Goal: Task Accomplishment & Management: Manage account settings

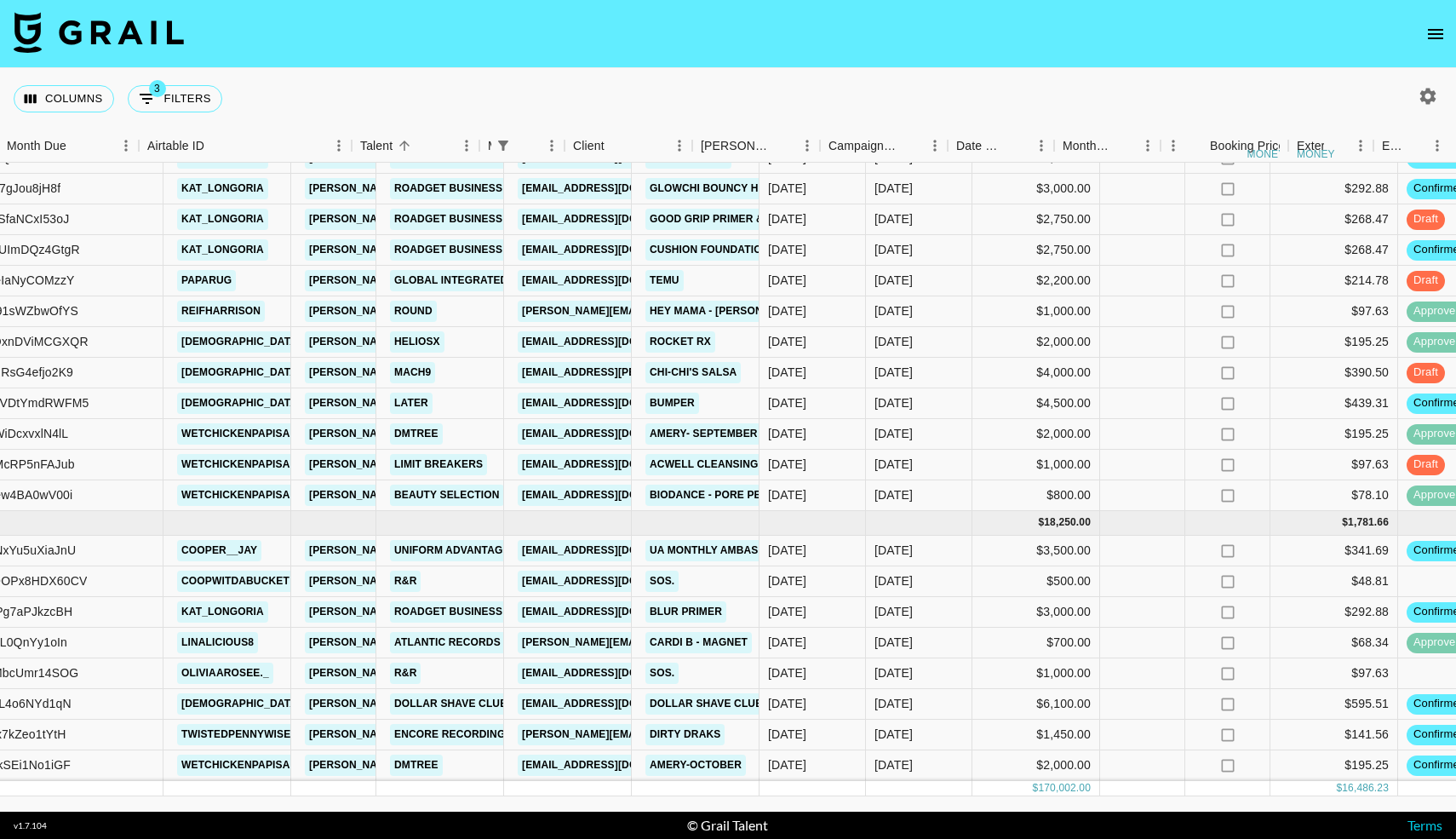
scroll to position [1810, 0]
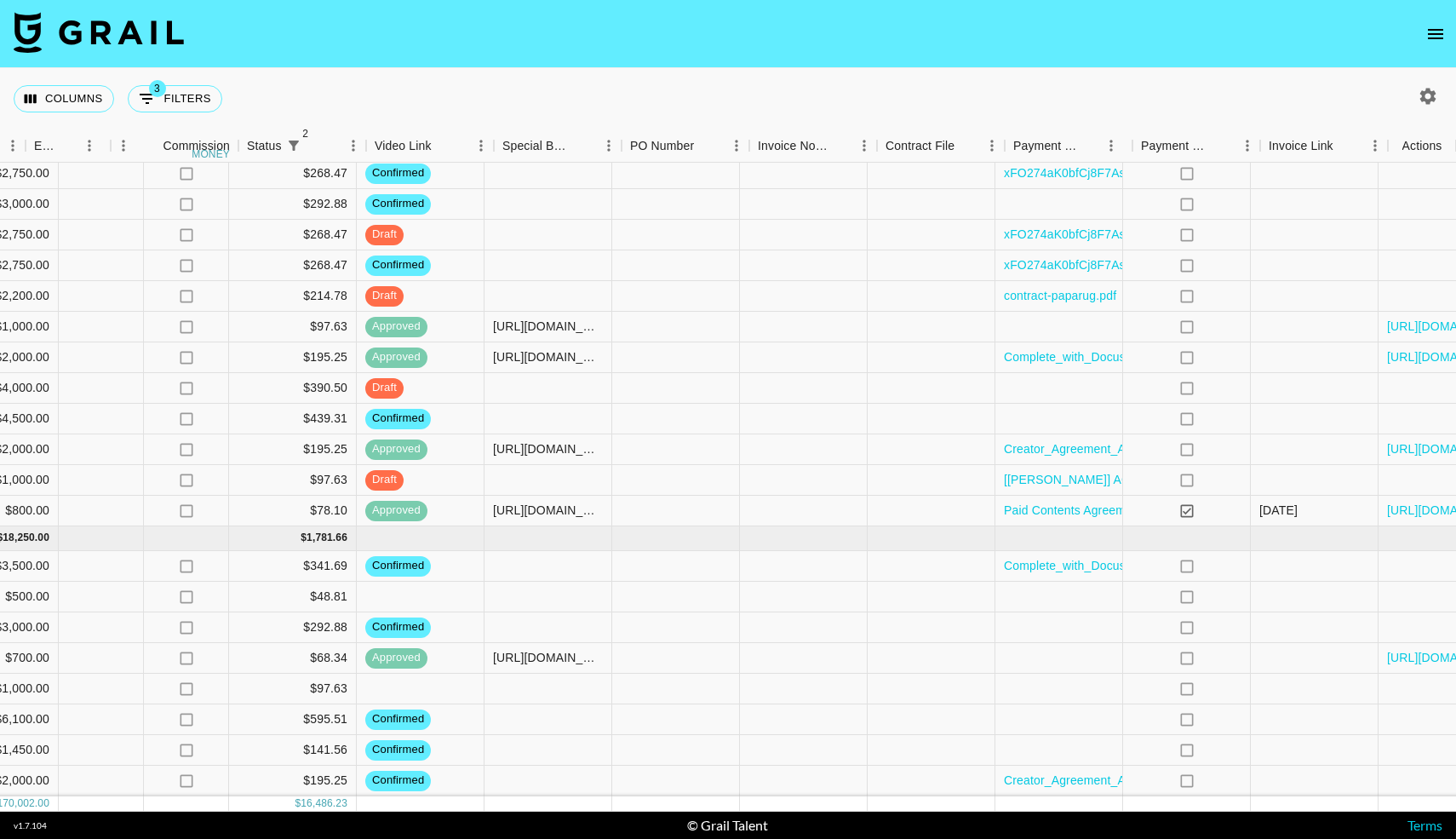
scroll to position [1794, 1349]
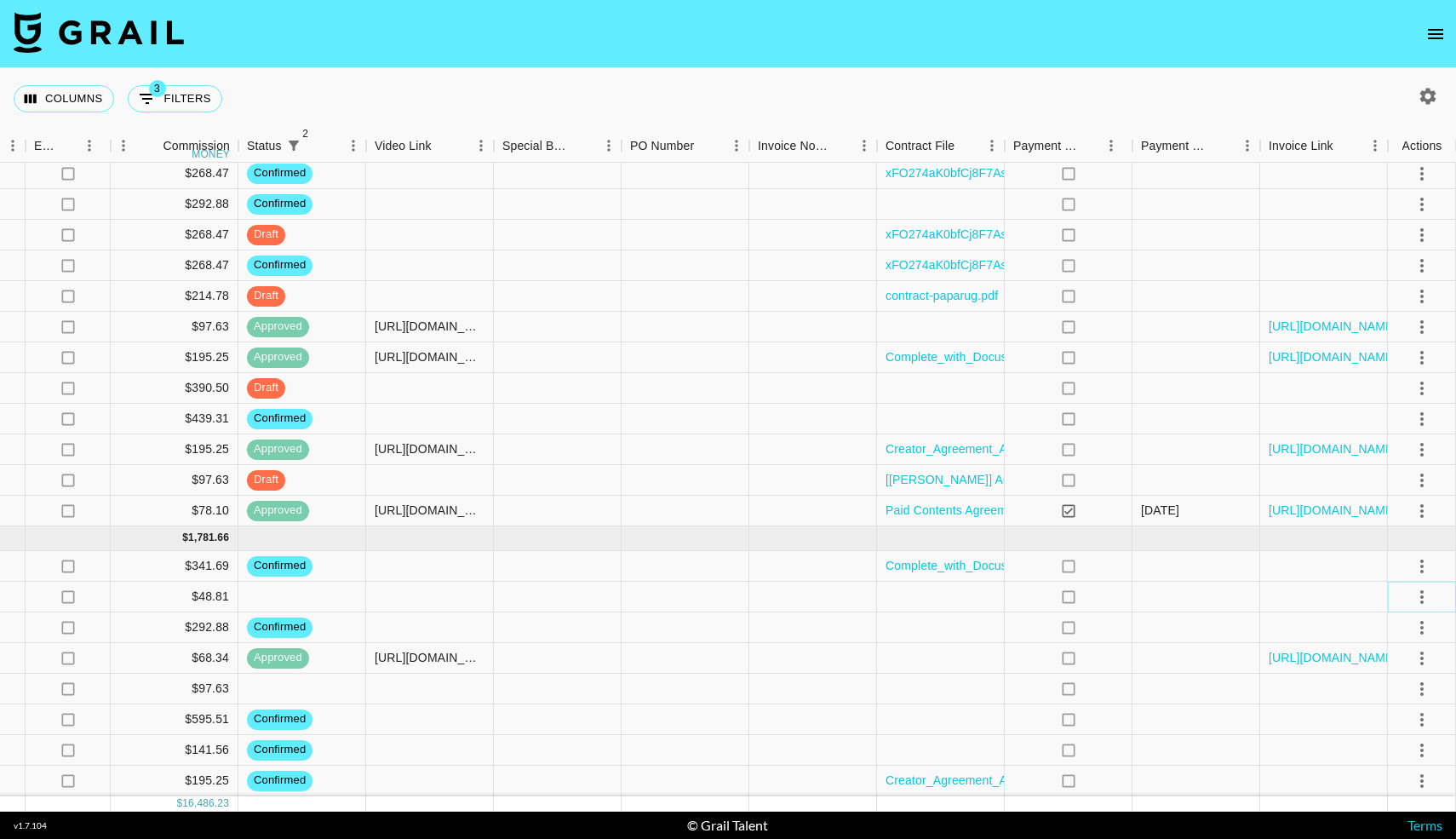
click at [1421, 599] on icon "select merge strategy" at bounding box center [1422, 596] width 20 height 20
click at [1375, 654] on li "Decline" at bounding box center [1401, 664] width 111 height 31
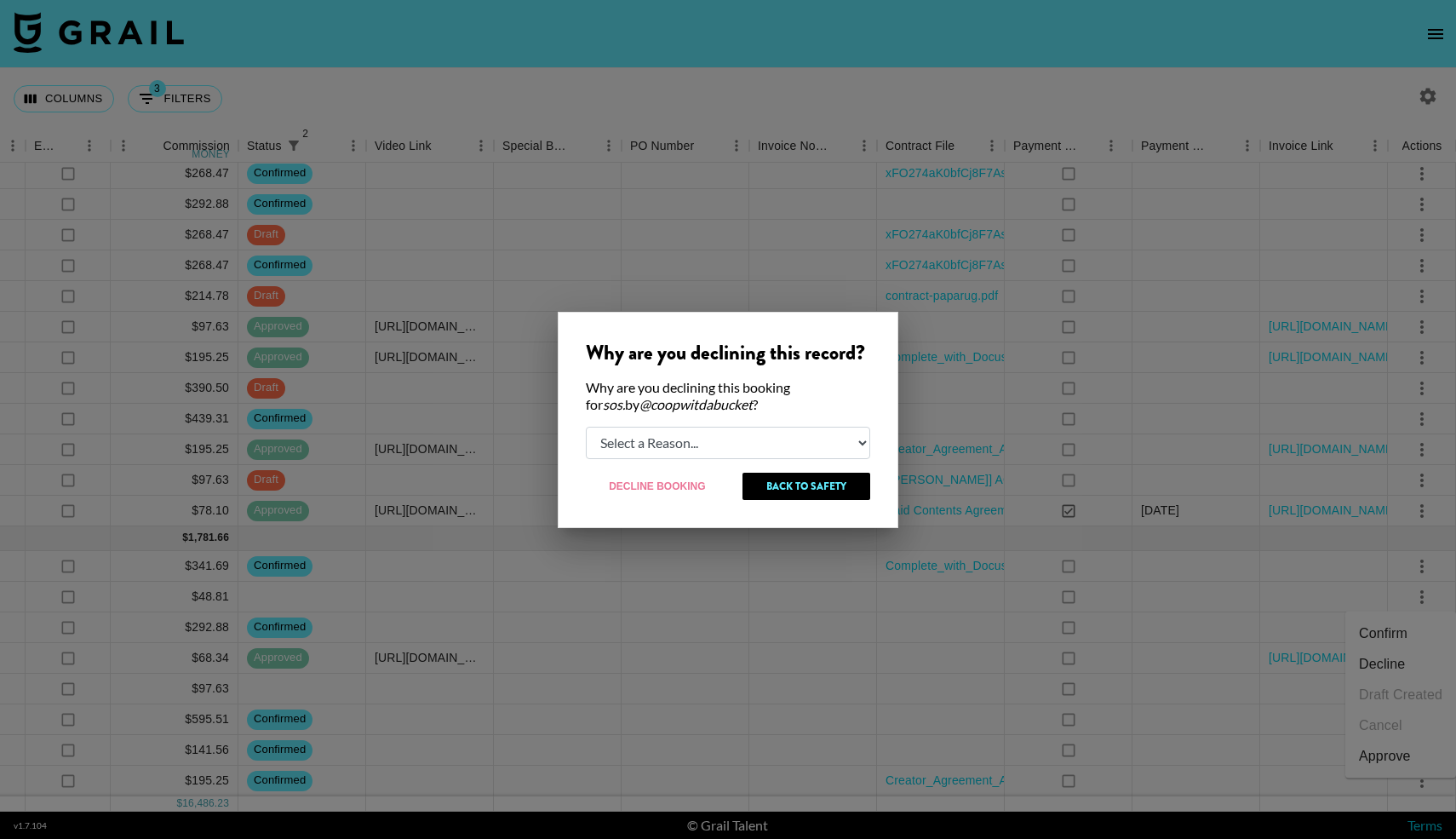
click at [747, 449] on select "Select a Reason... Relogging this deal due to a data issue The [PERSON_NAME] ca…" at bounding box center [728, 442] width 284 height 32
select select "booker_cancel"
click at [585, 426] on select "Select a Reason... Relogging this deal due to a data issue The [PERSON_NAME] ca…" at bounding box center [728, 442] width 284 height 32
click at [687, 489] on button "Decline Booking" at bounding box center [657, 486] width 144 height 28
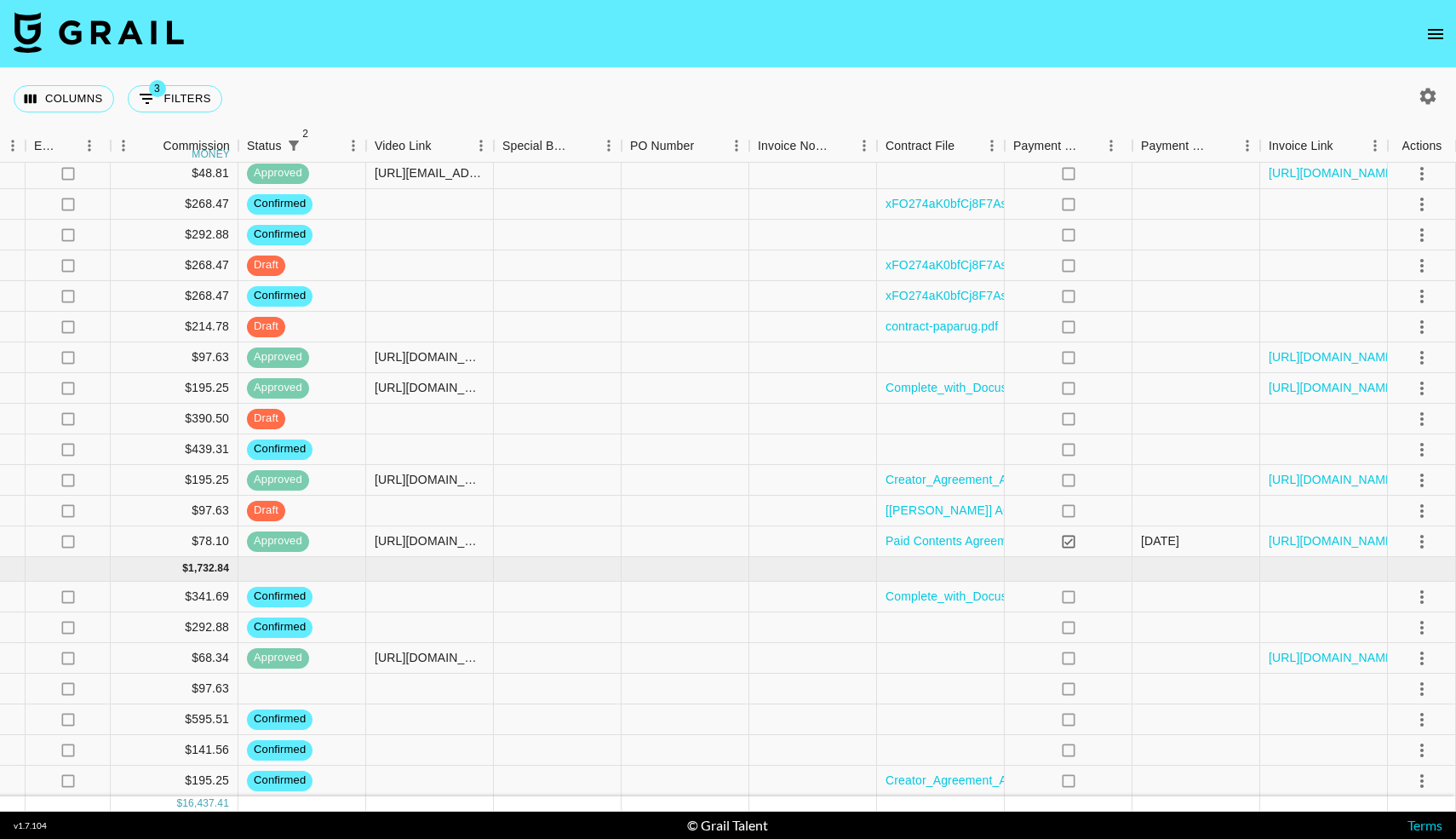
scroll to position [1764, 1349]
click at [1418, 692] on icon "select merge strategy" at bounding box center [1422, 688] width 20 height 20
click at [1373, 555] on li "Decline" at bounding box center [1401, 561] width 111 height 31
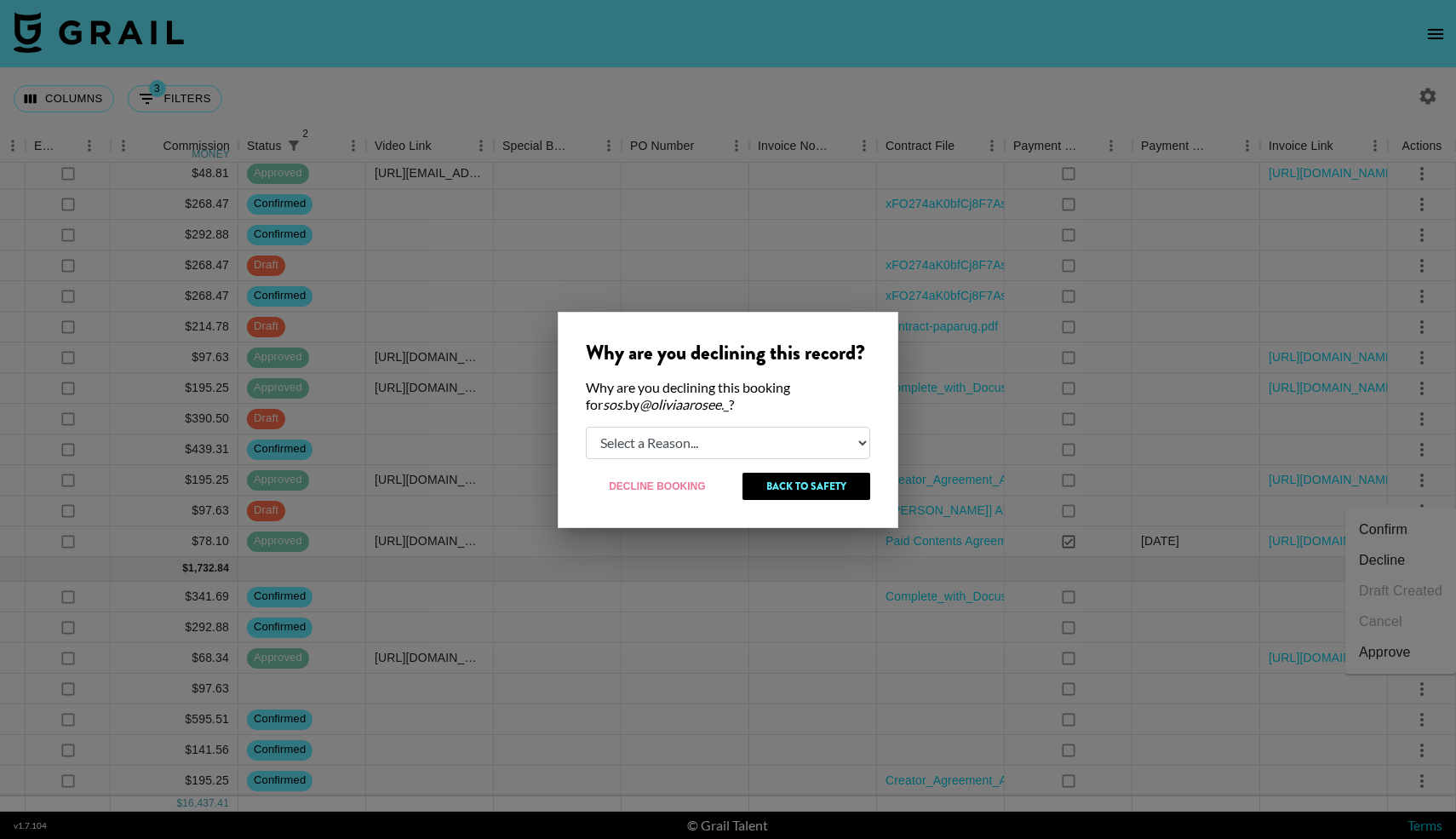
click at [728, 445] on select "Select a Reason... Relogging this deal due to a data issue The [PERSON_NAME] ca…" at bounding box center [728, 442] width 284 height 32
select select "booker_cancel"
click at [585, 426] on select "Select a Reason... Relogging this deal due to a data issue The [PERSON_NAME] ca…" at bounding box center [728, 442] width 284 height 32
click at [660, 490] on button "Decline Booking" at bounding box center [657, 486] width 144 height 28
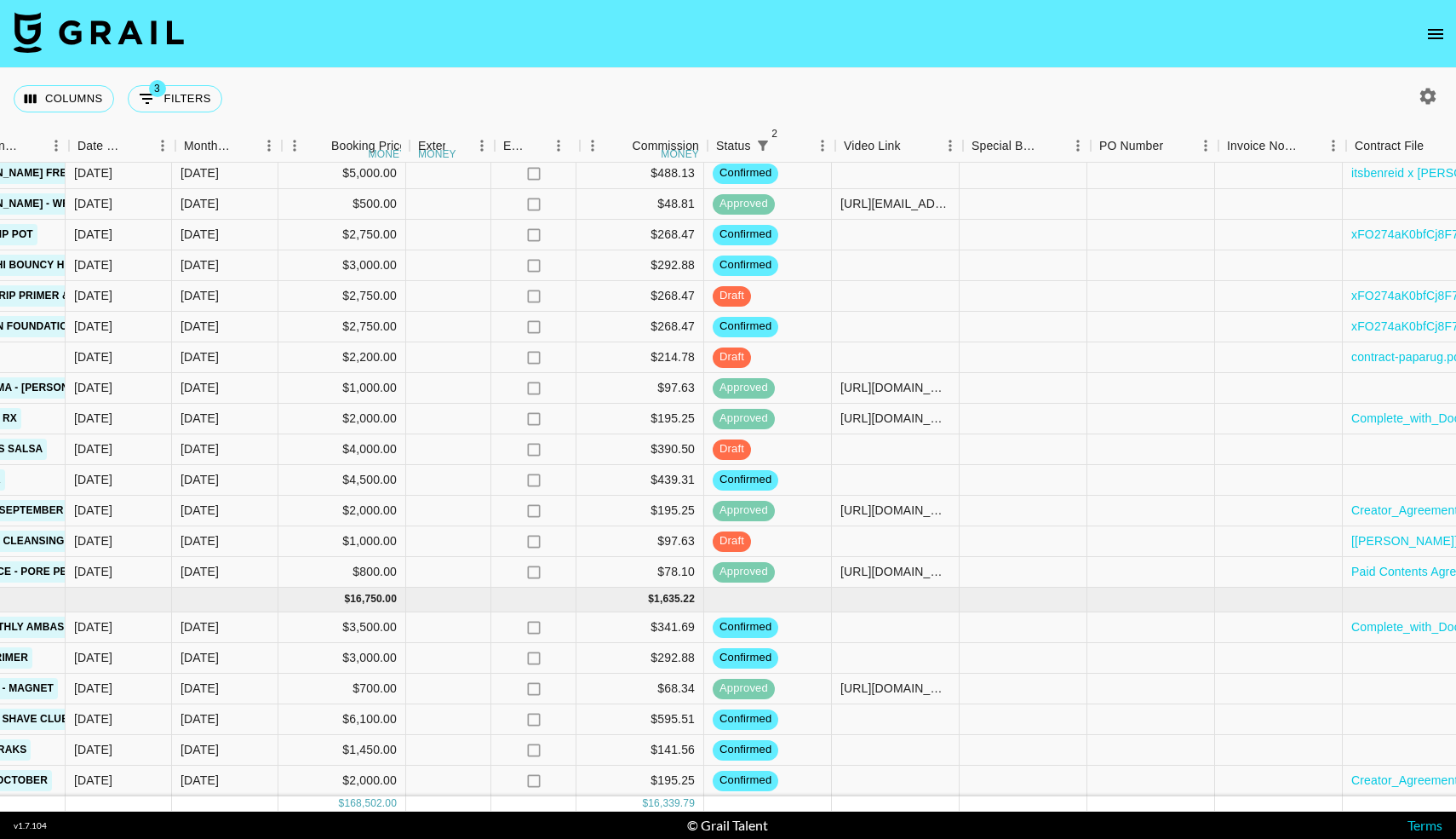
scroll to position [1733, 880]
